Goal: Find specific page/section: Find specific page/section

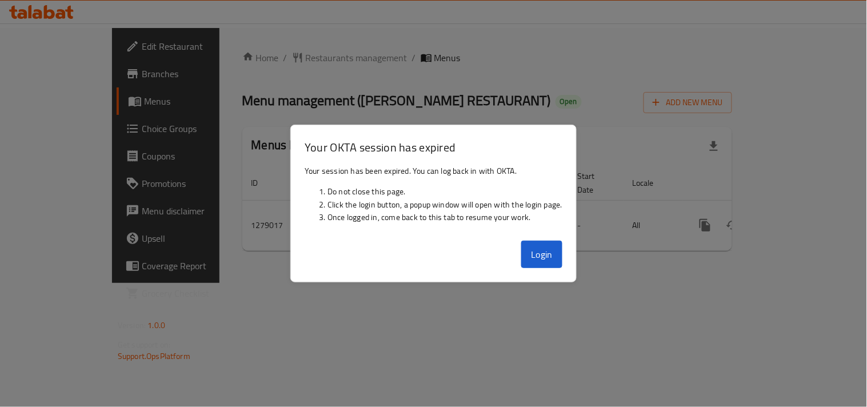
click at [542, 258] on button "Login" at bounding box center [541, 254] width 41 height 27
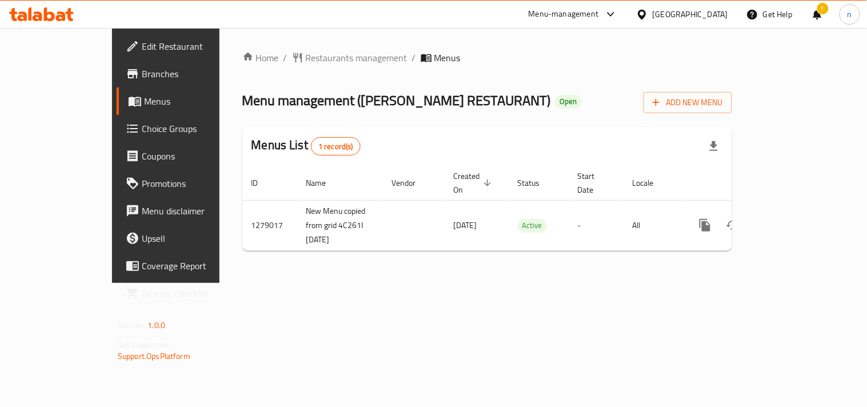
click at [529, 261] on div "Home / Restaurants management / Menus Menu management ( [PERSON_NAME] RESTAURAN…" at bounding box center [487, 155] width 536 height 255
click at [648, 12] on icon at bounding box center [642, 15] width 12 height 12
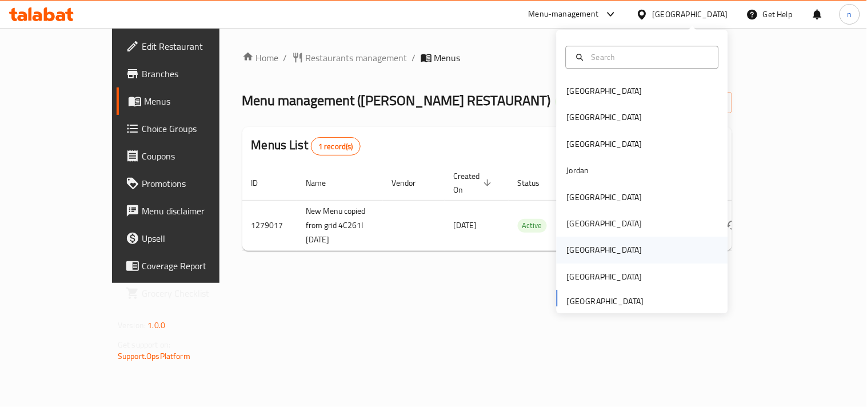
click at [577, 241] on div "[GEOGRAPHIC_DATA]" at bounding box center [605, 250] width 94 height 26
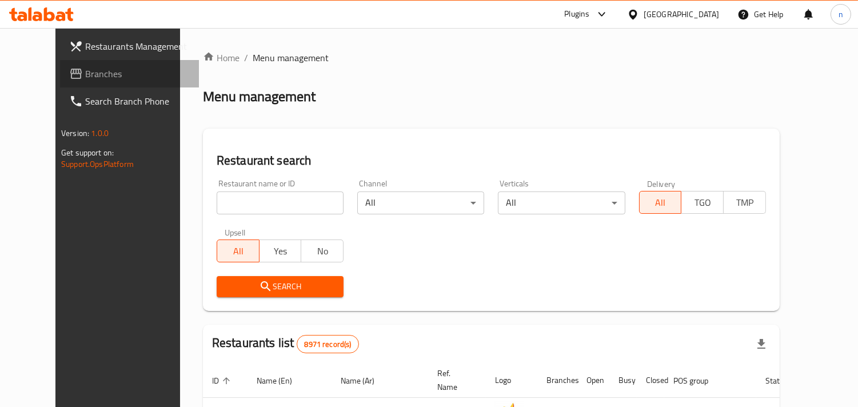
click at [85, 69] on span "Branches" at bounding box center [137, 74] width 105 height 14
